Goal: Task Accomplishment & Management: Use online tool/utility

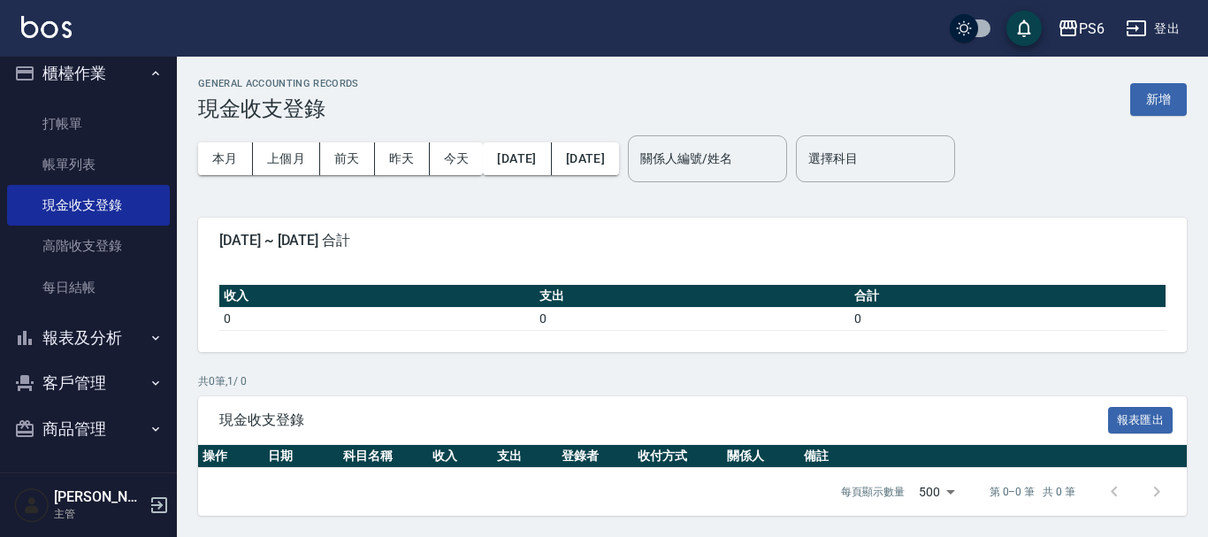
click at [117, 325] on button "報表及分析" at bounding box center [88, 338] width 163 height 46
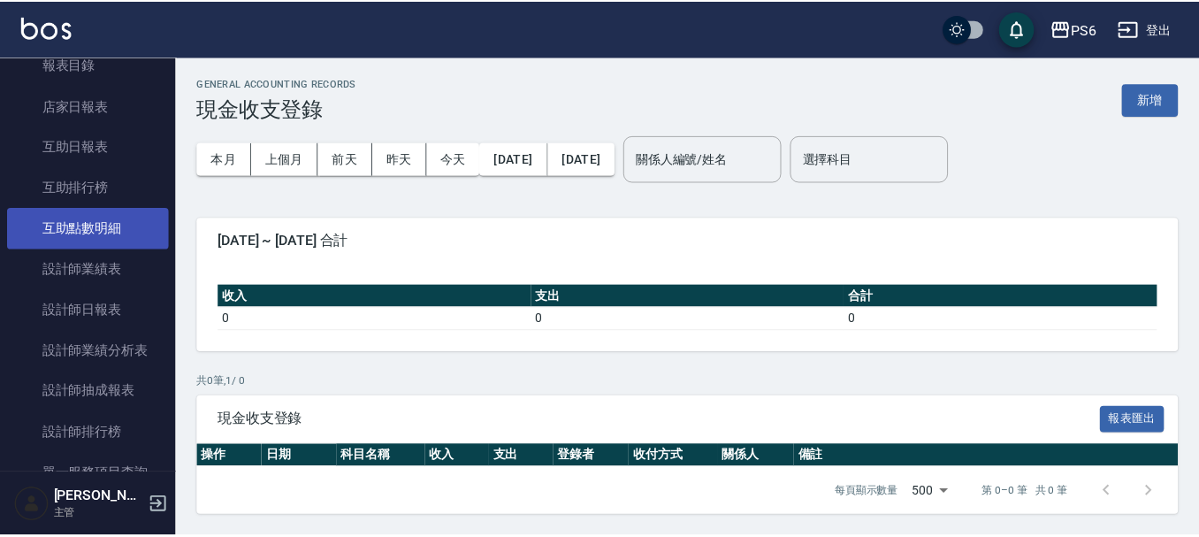
scroll to position [367, 0]
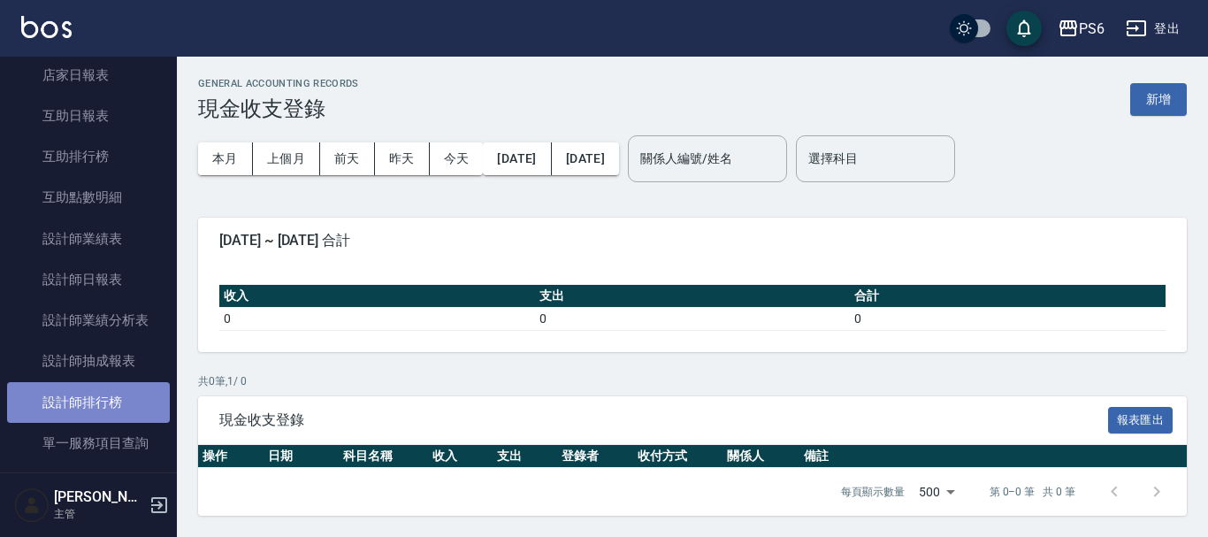
click at [109, 401] on link "設計師排行榜" at bounding box center [88, 402] width 163 height 41
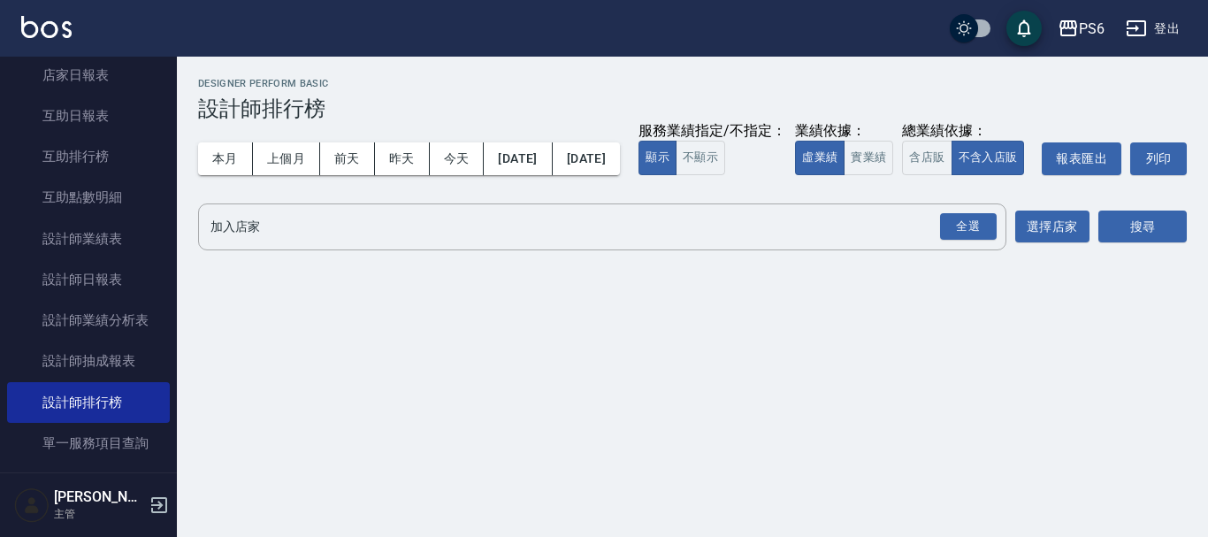
drag, startPoint x: 953, startPoint y: 251, endPoint x: 1207, endPoint y: 256, distance: 253.8
click at [975, 241] on div "全選" at bounding box center [968, 226] width 57 height 27
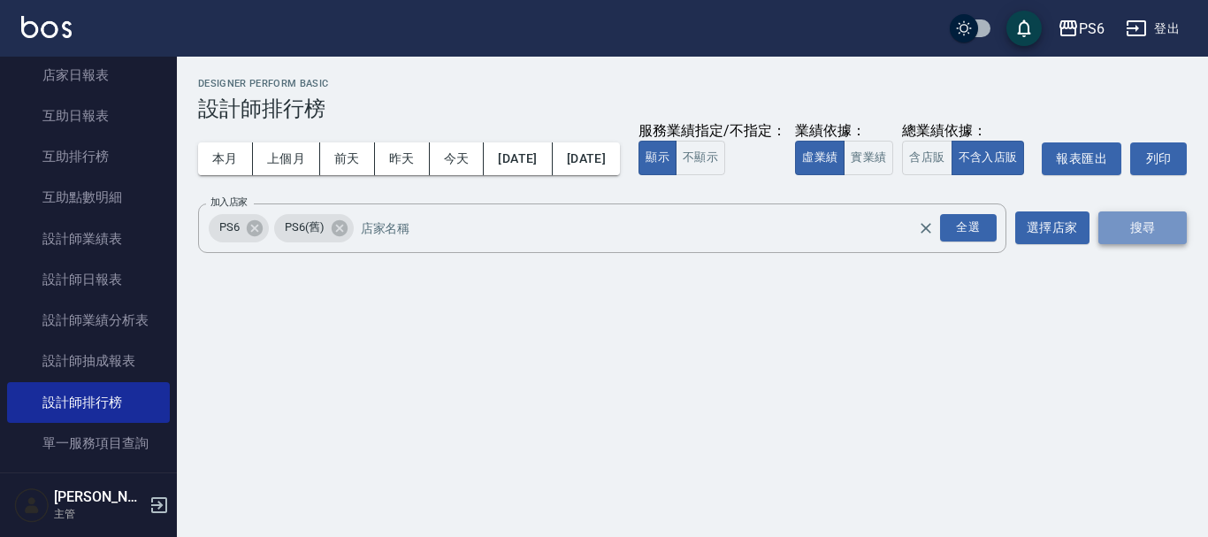
click at [1131, 244] on button "搜尋" at bounding box center [1142, 227] width 88 height 33
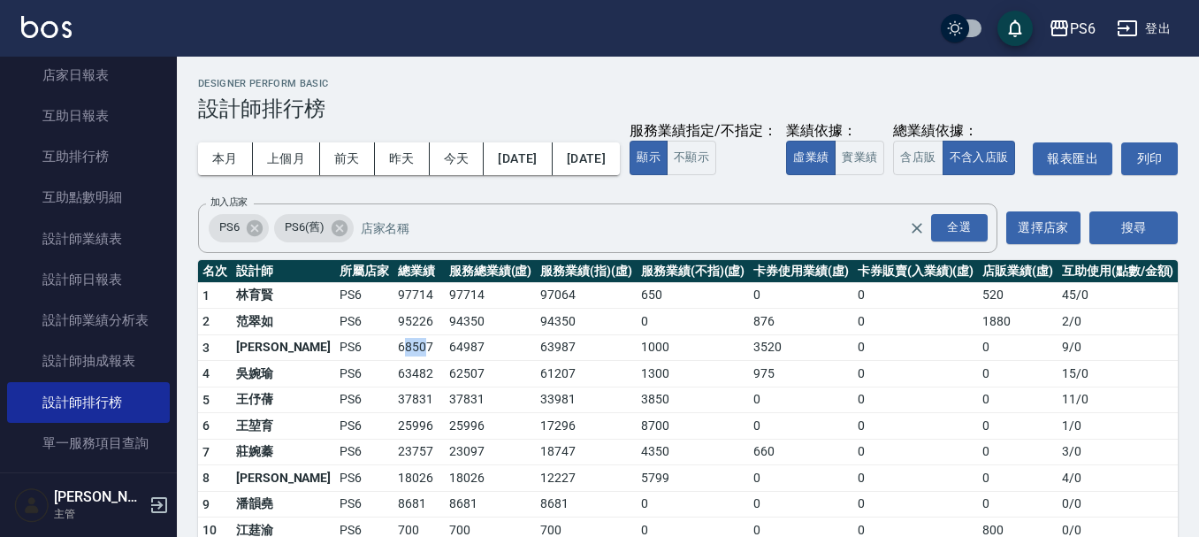
drag, startPoint x: 379, startPoint y: 384, endPoint x: 356, endPoint y: 385, distance: 23.0
click at [394, 361] on td "68507" at bounding box center [419, 347] width 51 height 27
drag, startPoint x: 936, startPoint y: 147, endPoint x: 892, endPoint y: 141, distance: 43.7
click at [935, 147] on div "本月 上個月 [DATE] [DATE] [DATE] [DATE] [DATE] 服務業績指定/不指定： 顯示 不顯示 業績依據： 虛業績 實業績 總業績依…" at bounding box center [688, 158] width 980 height 75
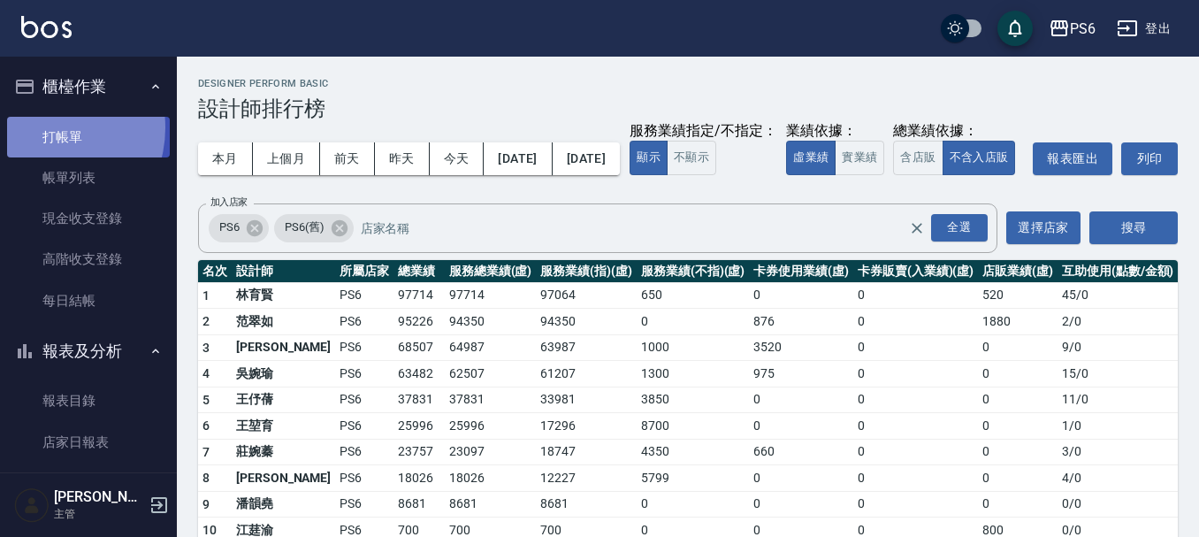
click at [45, 127] on link "打帳單" at bounding box center [88, 137] width 163 height 41
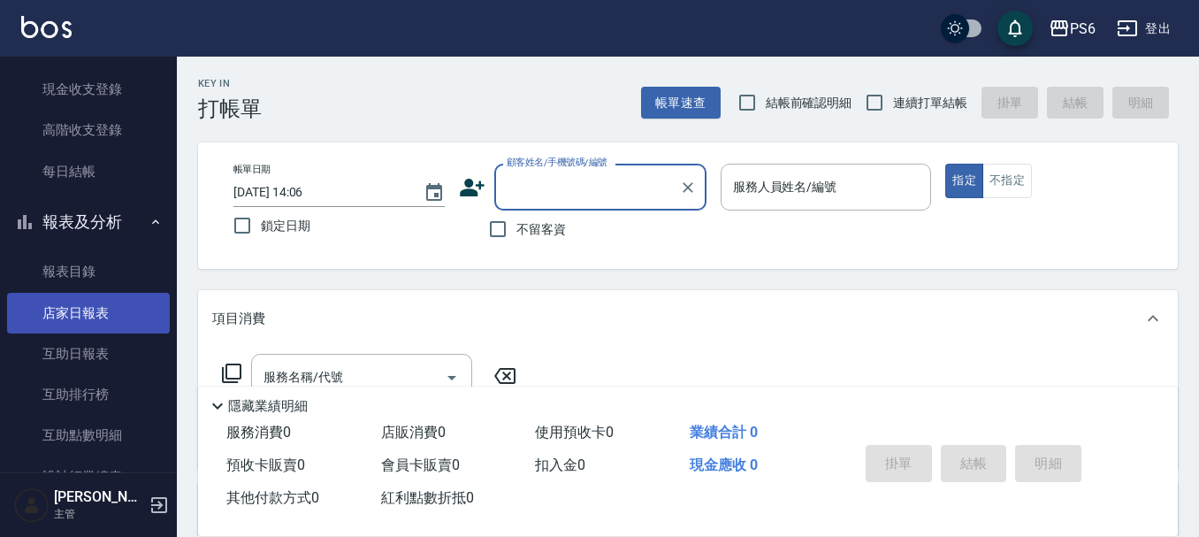
scroll to position [442, 0]
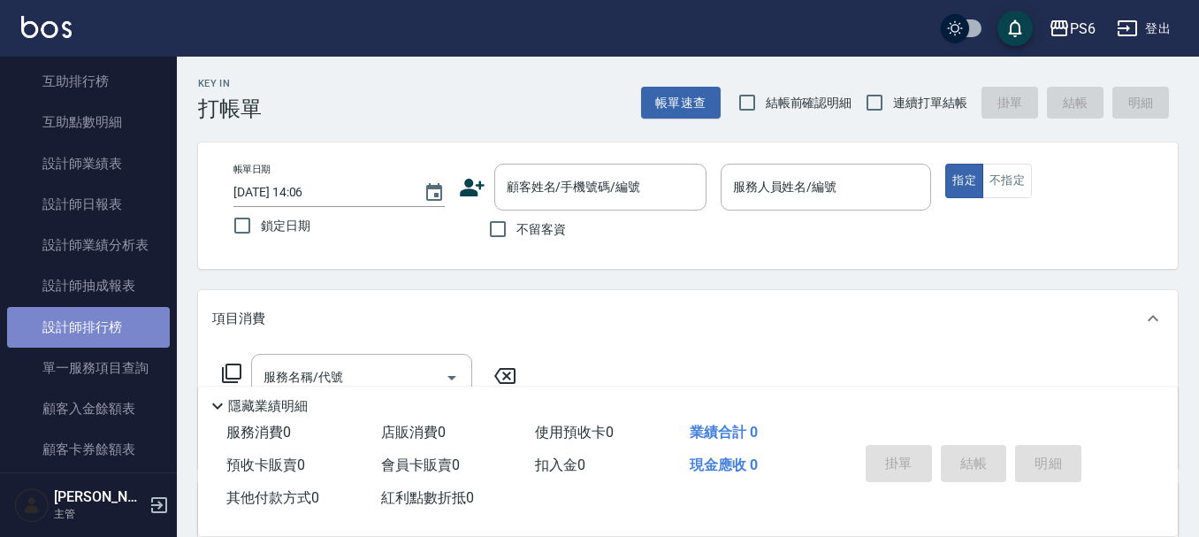
click at [102, 333] on link "設計師排行榜" at bounding box center [88, 327] width 163 height 41
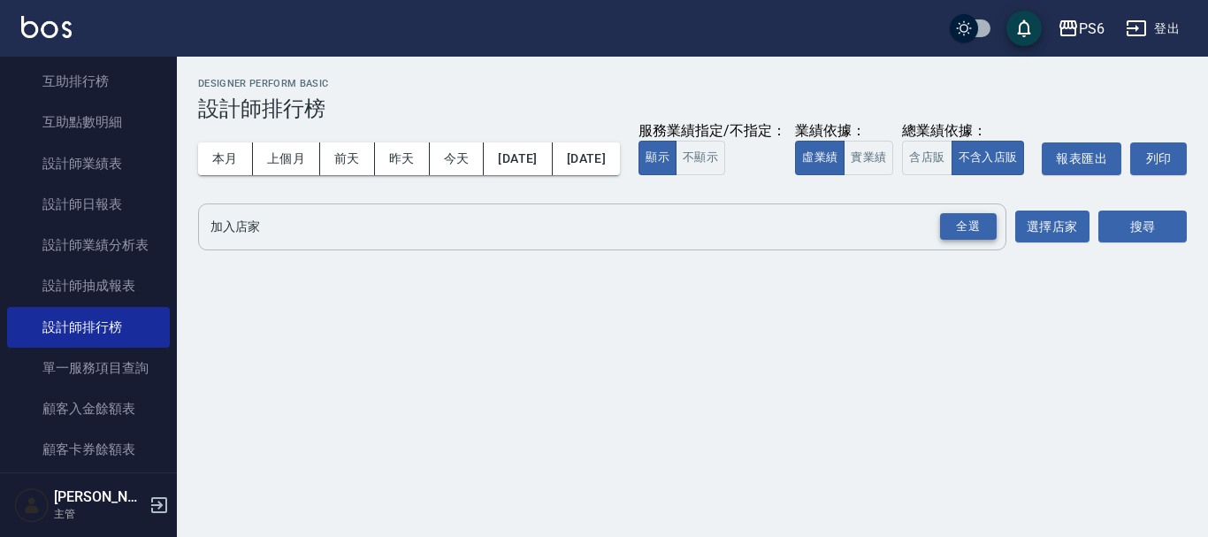
click at [978, 241] on div "全選" at bounding box center [968, 226] width 57 height 27
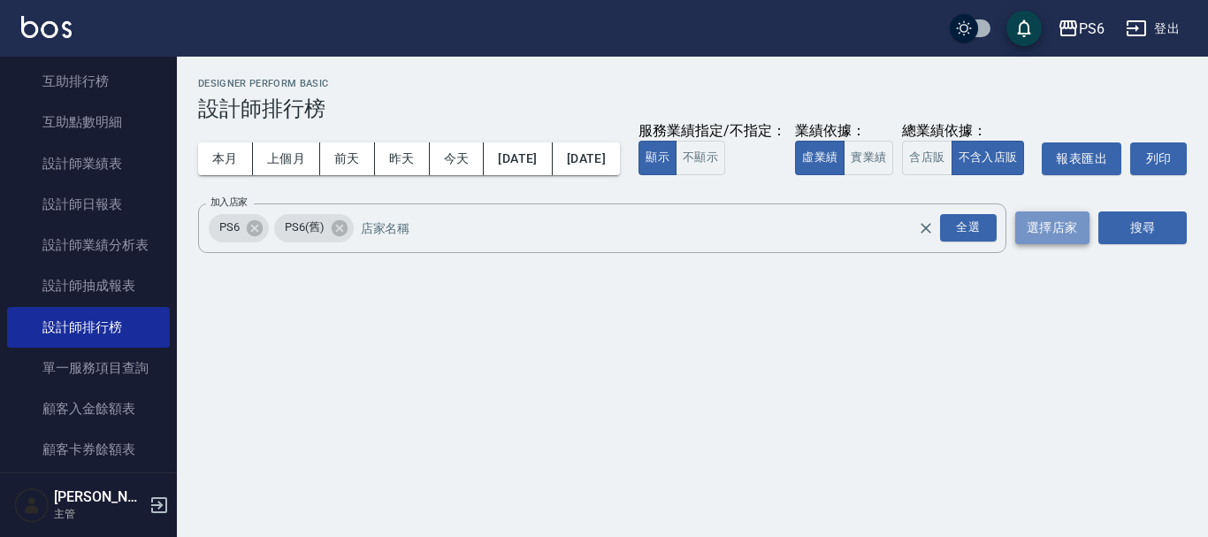
click at [1085, 244] on button "選擇店家" at bounding box center [1052, 227] width 74 height 33
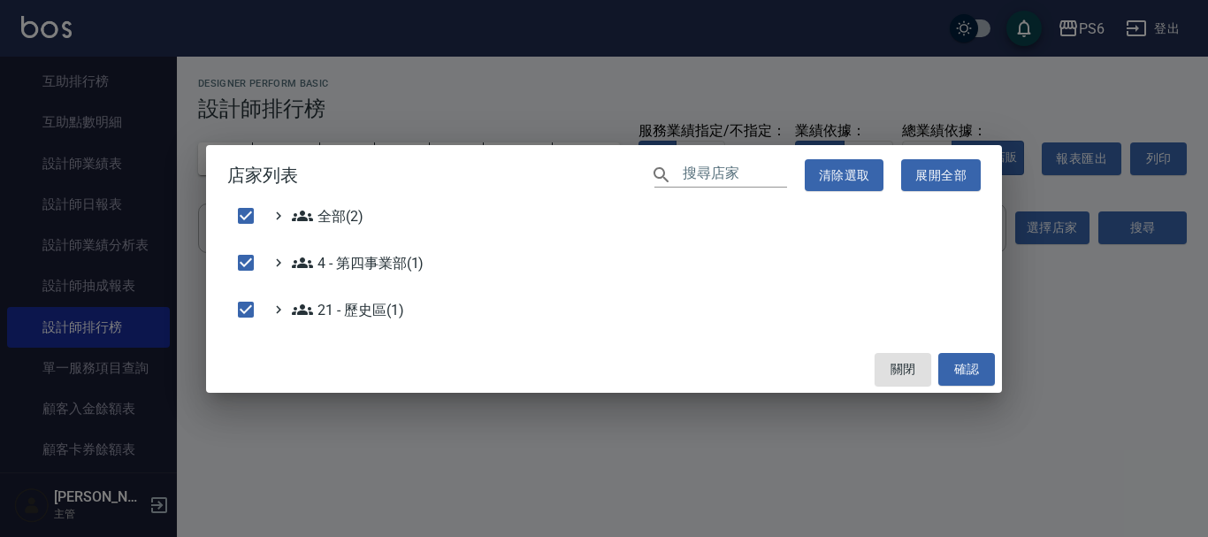
click at [1140, 268] on div "店家列表 ​ 清除選取 展開全部 全部(2) 4 - 第四事業部(1) 21 - 歷史區(1) 關閉 確認" at bounding box center [604, 268] width 1208 height 537
checkbox input "false"
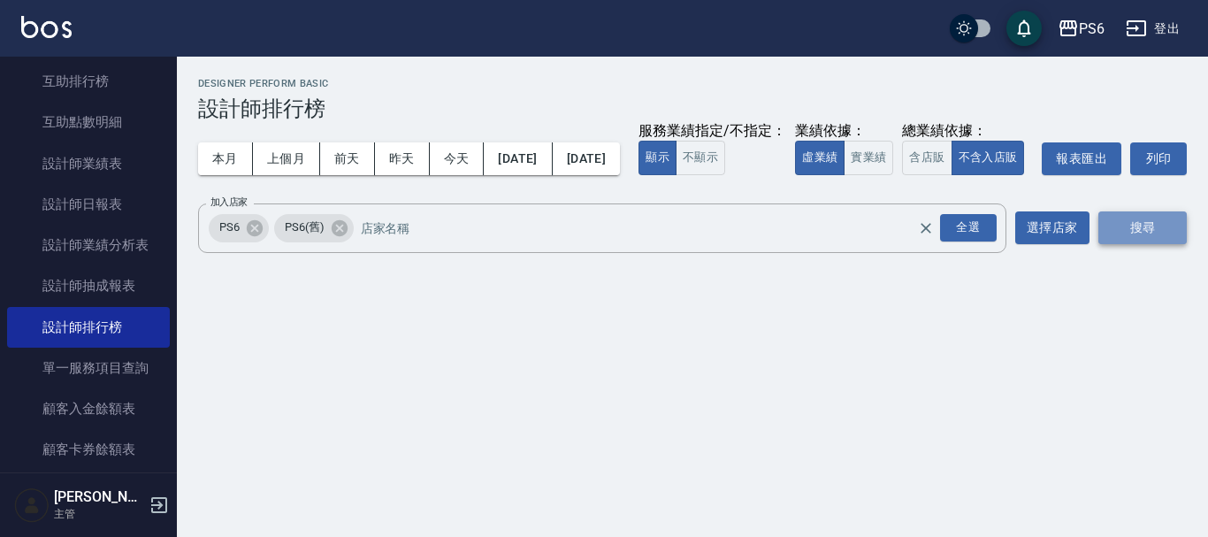
click at [1157, 244] on button "搜尋" at bounding box center [1142, 227] width 88 height 33
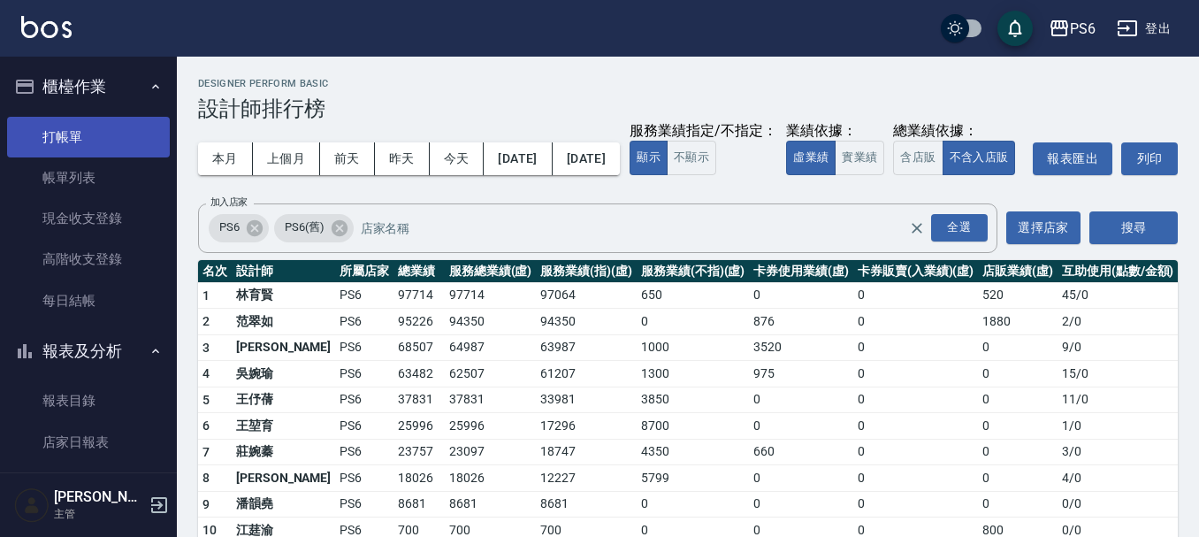
click at [89, 127] on link "打帳單" at bounding box center [88, 137] width 163 height 41
